Goal: Information Seeking & Learning: Learn about a topic

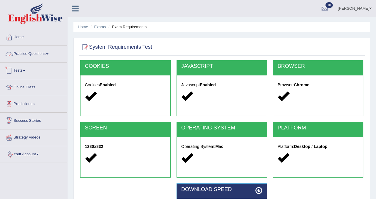
click at [20, 69] on link "Tests" at bounding box center [33, 70] width 67 height 15
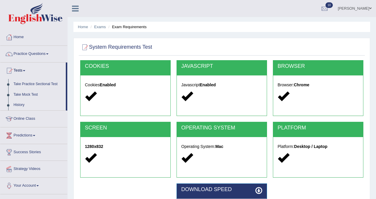
click at [21, 104] on link "History" at bounding box center [38, 105] width 55 height 11
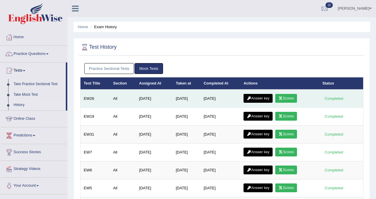
click at [263, 100] on link "Answer key" at bounding box center [258, 98] width 29 height 9
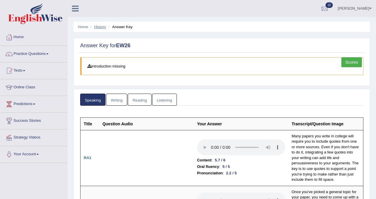
click at [101, 26] on link "History" at bounding box center [100, 27] width 12 height 4
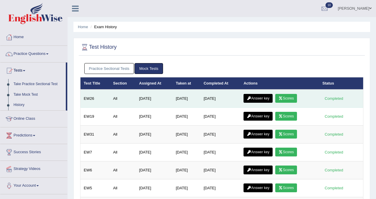
click at [289, 100] on link "Scores" at bounding box center [287, 98] width 22 height 9
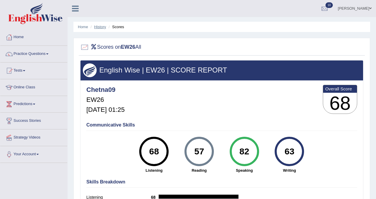
click at [99, 29] on link "History" at bounding box center [100, 27] width 12 height 4
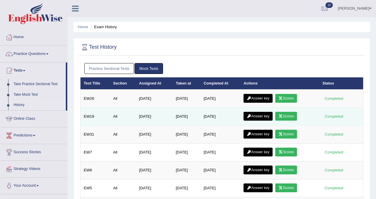
click at [289, 117] on link "Scores" at bounding box center [287, 116] width 22 height 9
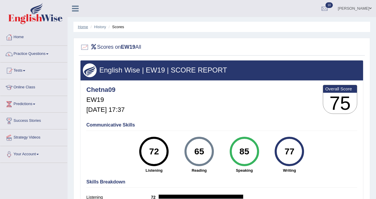
click at [80, 27] on link "Home" at bounding box center [83, 27] width 10 height 4
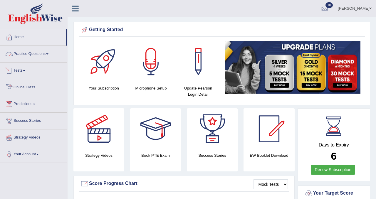
click at [29, 72] on link "Tests" at bounding box center [33, 70] width 67 height 15
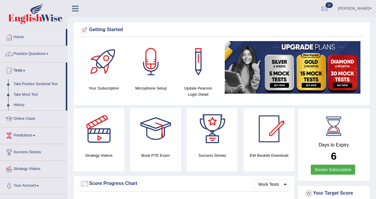
click at [25, 106] on link "History" at bounding box center [38, 105] width 55 height 11
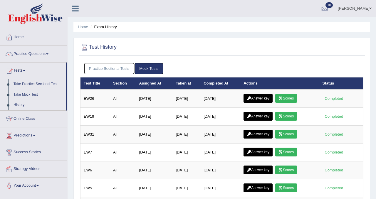
click at [126, 70] on link "Practice Sectional Tests" at bounding box center [109, 68] width 50 height 11
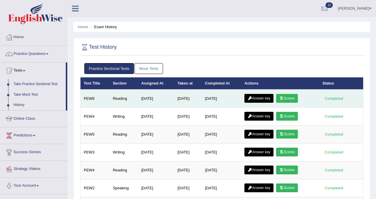
click at [289, 98] on link "Scores" at bounding box center [287, 98] width 22 height 9
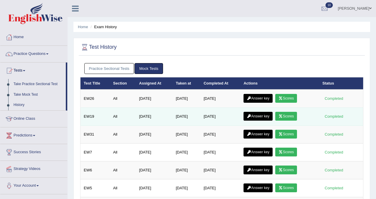
click at [291, 117] on link "Scores" at bounding box center [287, 116] width 22 height 9
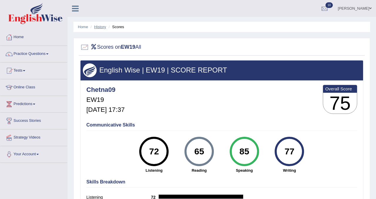
click at [102, 26] on link "History" at bounding box center [100, 27] width 12 height 4
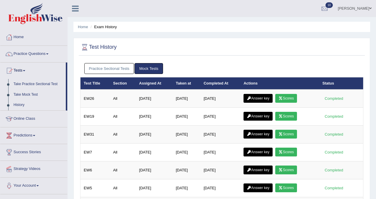
click at [123, 74] on link "Practice Sectional Tests" at bounding box center [109, 68] width 50 height 11
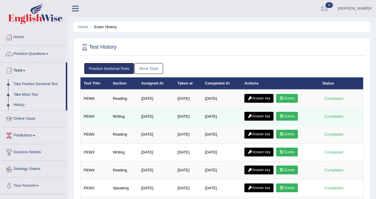
click at [288, 115] on link "Scores" at bounding box center [287, 116] width 22 height 9
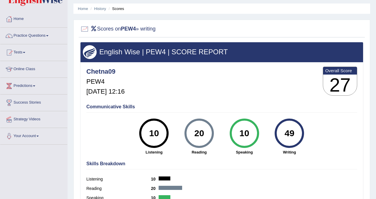
scroll to position [21, 0]
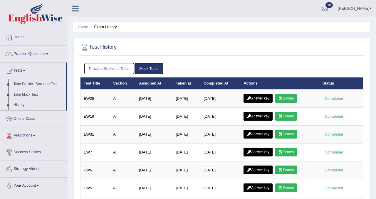
click at [118, 71] on link "Practice Sectional Tests" at bounding box center [109, 68] width 50 height 11
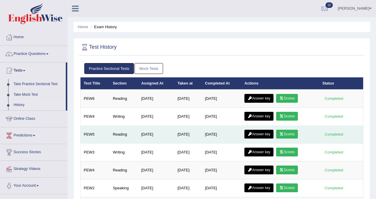
click at [295, 136] on link "Scores" at bounding box center [287, 134] width 22 height 9
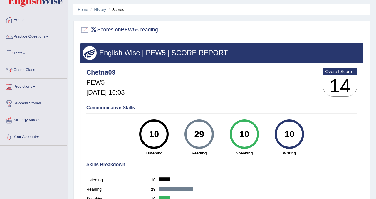
scroll to position [21, 0]
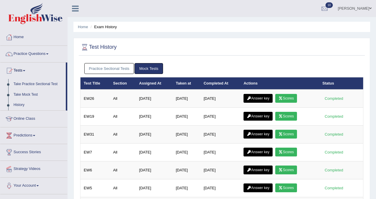
click at [129, 69] on link "Practice Sectional Tests" at bounding box center [109, 68] width 50 height 11
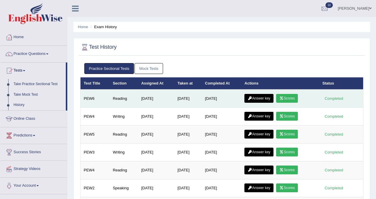
click at [294, 100] on link "Scores" at bounding box center [287, 98] width 22 height 9
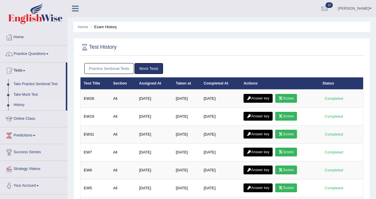
click at [126, 70] on link "Practice Sectional Tests" at bounding box center [109, 68] width 50 height 11
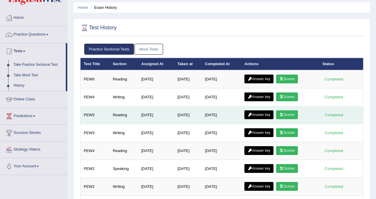
scroll to position [23, 0]
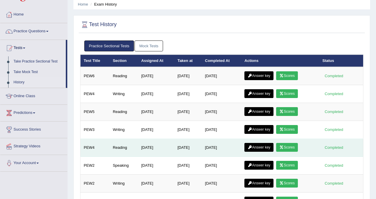
click at [292, 148] on link "Scores" at bounding box center [287, 147] width 22 height 9
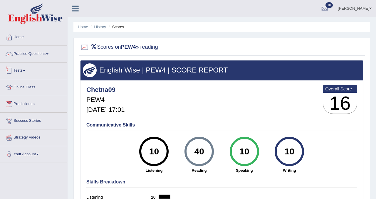
click at [23, 69] on link "Tests" at bounding box center [33, 70] width 67 height 15
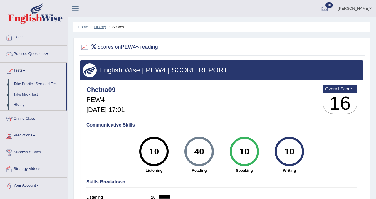
click at [104, 27] on link "History" at bounding box center [100, 27] width 12 height 4
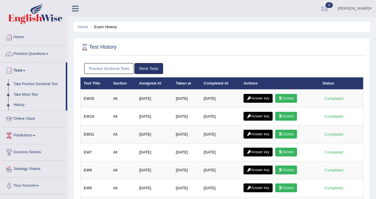
click at [115, 70] on link "Practice Sectional Tests" at bounding box center [109, 68] width 50 height 11
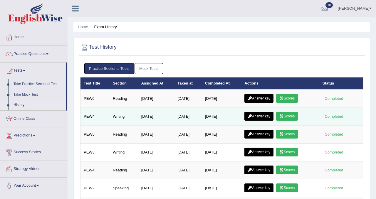
click at [269, 116] on link "Answer key" at bounding box center [259, 116] width 29 height 9
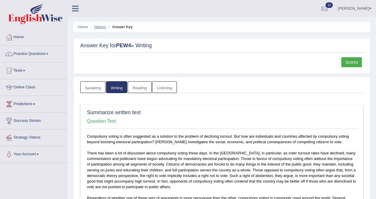
click at [101, 29] on link "History" at bounding box center [100, 27] width 12 height 4
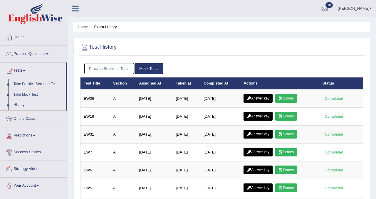
click at [119, 72] on link "Practice Sectional Tests" at bounding box center [109, 68] width 50 height 11
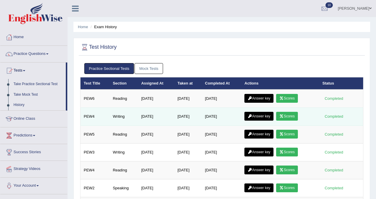
click at [262, 119] on link "Answer key" at bounding box center [259, 116] width 29 height 9
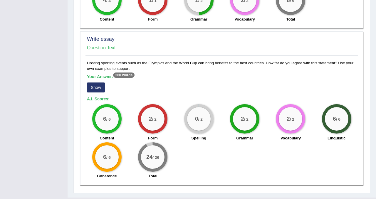
click at [96, 88] on button "Show" at bounding box center [96, 88] width 18 height 10
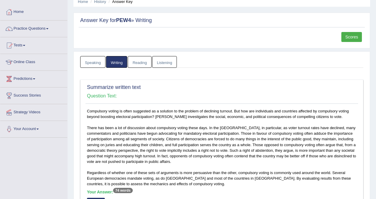
scroll to position [21, 0]
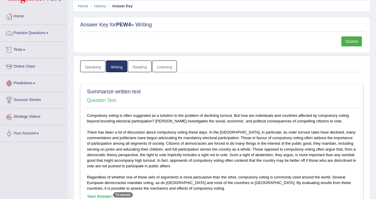
click at [39, 36] on link "Practice Questions" at bounding box center [33, 32] width 67 height 15
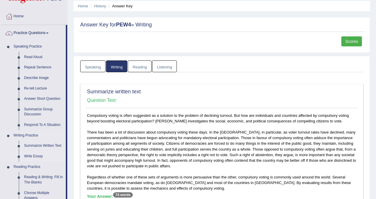
click at [35, 156] on link "Write Essay" at bounding box center [43, 156] width 44 height 11
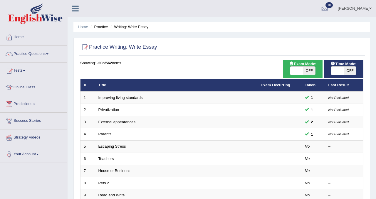
click at [308, 68] on span "OFF" at bounding box center [309, 71] width 13 height 8
checkbox input "true"
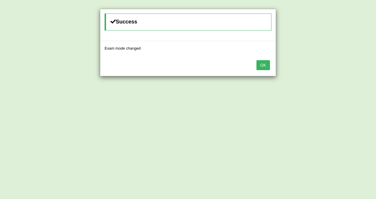
click at [263, 63] on button "OK" at bounding box center [264, 65] width 14 height 10
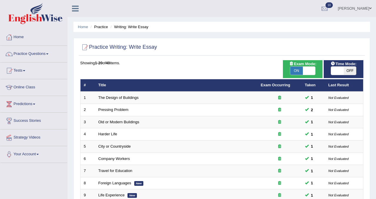
click at [344, 72] on span "OFF" at bounding box center [350, 71] width 13 height 8
checkbox input "true"
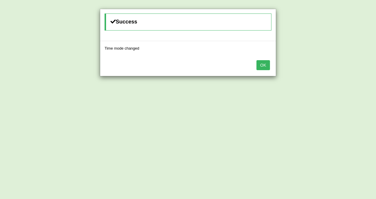
click at [269, 66] on button "OK" at bounding box center [264, 65] width 14 height 10
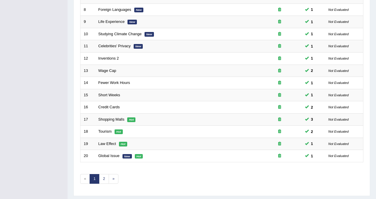
scroll to position [190, 0]
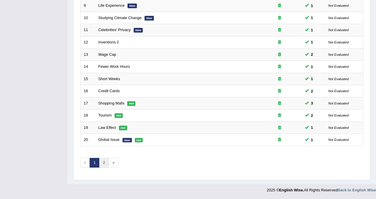
click at [105, 160] on link "2" at bounding box center [104, 163] width 10 height 10
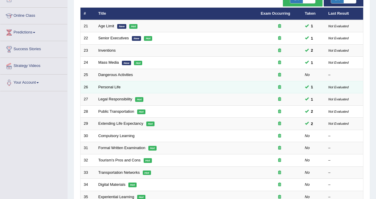
scroll to position [72, 0]
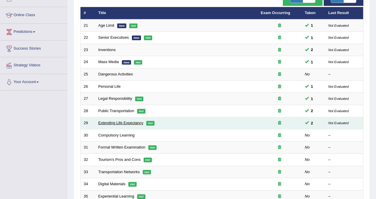
click at [130, 124] on link "Extending Life Expectancy" at bounding box center [121, 123] width 45 height 4
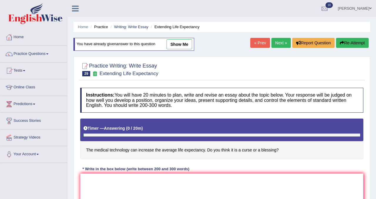
click at [188, 33] on div "Home Practice Writing: Write Essay Extending Life Expectancy You have already g…" at bounding box center [222, 147] width 309 height 294
click at [183, 40] on link "show me" at bounding box center [180, 44] width 26 height 10
type textarea "The increasing influence of technology in medical field has ignited numerous di…"
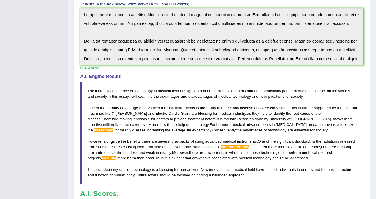
drag, startPoint x: 168, startPoint y: 84, endPoint x: 168, endPoint y: 152, distance: 67.4
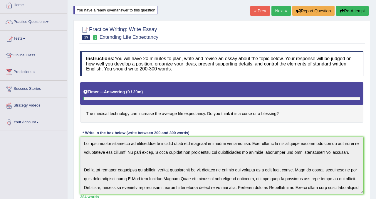
scroll to position [29, 0]
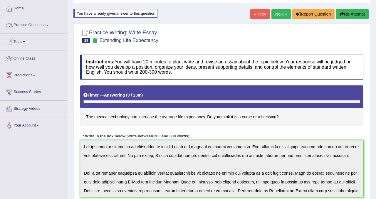
click at [40, 26] on link "Practice Questions" at bounding box center [33, 24] width 67 height 15
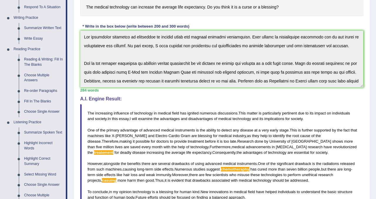
scroll to position [139, 0]
click at [41, 38] on link "Write Essay" at bounding box center [43, 38] width 44 height 11
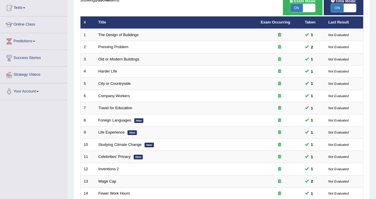
scroll to position [190, 0]
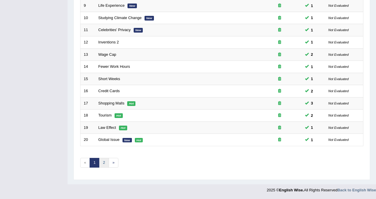
click at [106, 162] on link "2" at bounding box center [104, 163] width 10 height 10
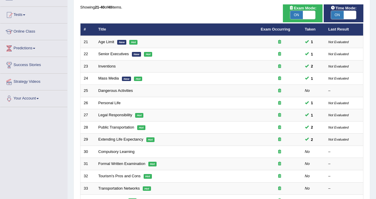
scroll to position [64, 0]
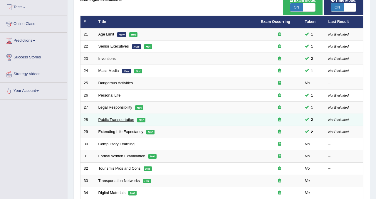
click at [127, 121] on link "Public Transportation" at bounding box center [117, 120] width 36 height 4
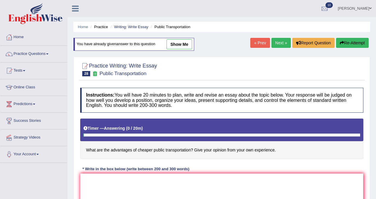
click at [178, 42] on link "show me" at bounding box center [180, 44] width 26 height 10
type textarea "The influence of public transportation on our lives has ignited numerous discus…"
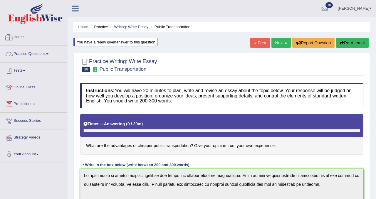
click at [27, 69] on link "Tests" at bounding box center [33, 70] width 67 height 15
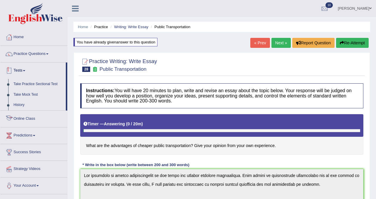
click at [40, 55] on link "Practice Questions" at bounding box center [33, 53] width 67 height 15
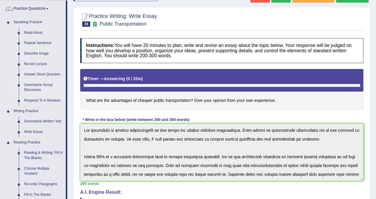
scroll to position [48, 0]
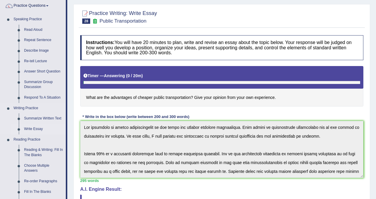
click at [37, 129] on link "Write Essay" at bounding box center [43, 129] width 44 height 11
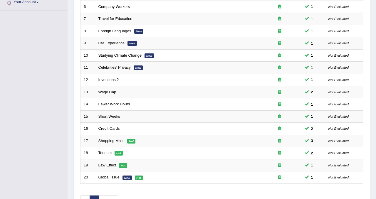
scroll to position [190, 0]
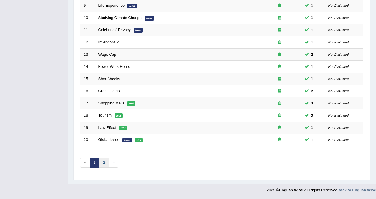
click at [102, 165] on link "2" at bounding box center [104, 163] width 10 height 10
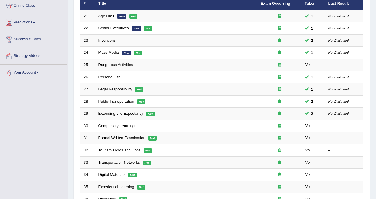
scroll to position [78, 0]
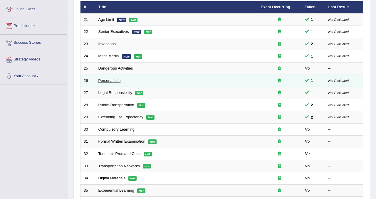
click at [115, 80] on link "Personal Life" at bounding box center [110, 81] width 22 height 4
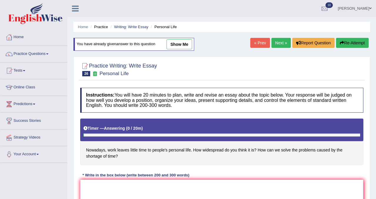
click at [167, 53] on div "You have already given answer to this question show me" at bounding box center [135, 47] width 122 height 19
click at [174, 44] on link "show me" at bounding box center [180, 44] width 26 height 10
type textarea "The increasing influence of working extra hours has ignited numerous discussion…"
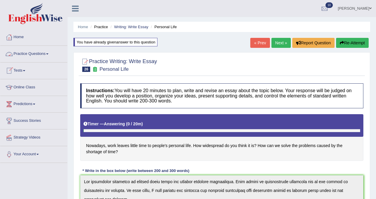
click at [25, 70] on link "Tests" at bounding box center [33, 70] width 67 height 15
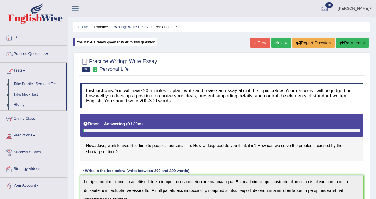
click at [20, 106] on link "History" at bounding box center [38, 105] width 55 height 11
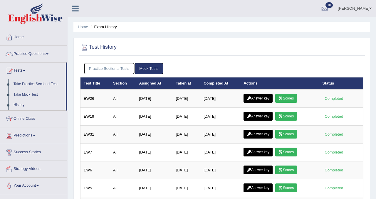
click at [126, 70] on link "Practice Sectional Tests" at bounding box center [109, 68] width 50 height 11
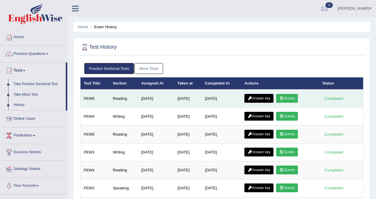
click at [267, 97] on link "Answer key" at bounding box center [259, 98] width 29 height 9
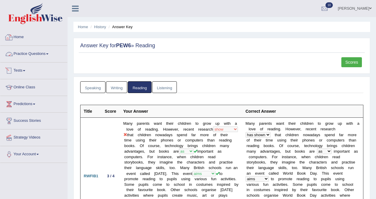
click at [23, 36] on link "Home" at bounding box center [33, 36] width 67 height 15
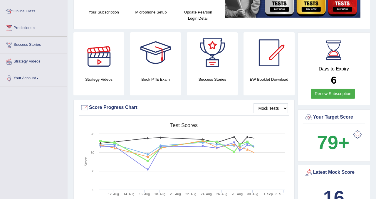
scroll to position [72, 0]
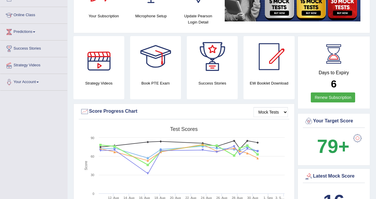
click at [106, 71] on div at bounding box center [99, 56] width 41 height 41
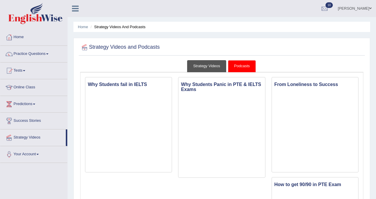
click at [216, 64] on link "Strategy Videos" at bounding box center [206, 66] width 39 height 12
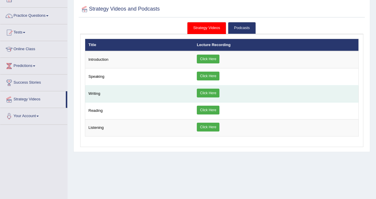
scroll to position [48, 0]
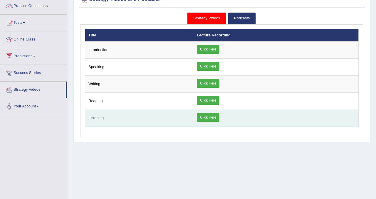
click at [198, 118] on td "Click Here" at bounding box center [276, 118] width 165 height 17
click at [207, 117] on link "Click Here" at bounding box center [208, 117] width 23 height 9
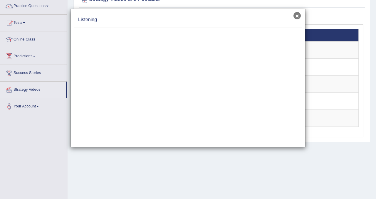
click at [298, 14] on button "×" at bounding box center [297, 15] width 7 height 7
